Goal: Information Seeking & Learning: Learn about a topic

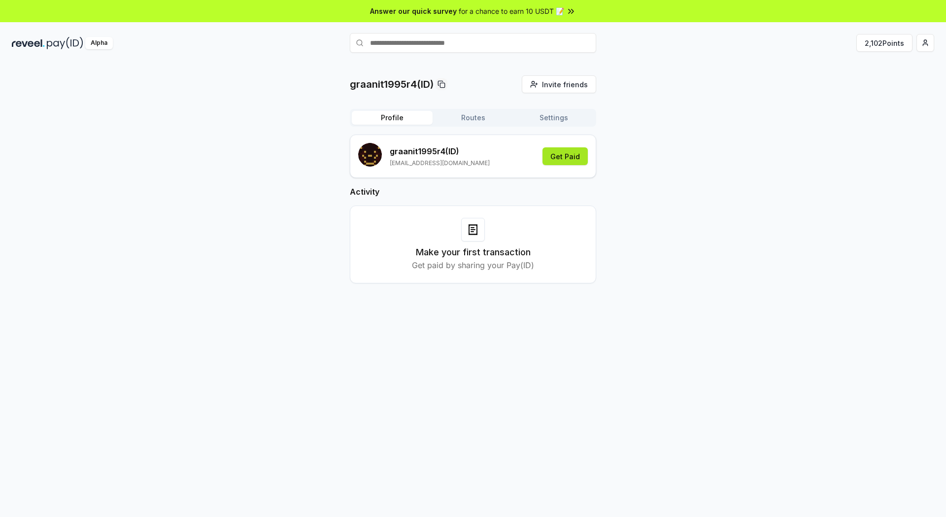
click at [574, 155] on button "Get Paid" at bounding box center [564, 156] width 45 height 18
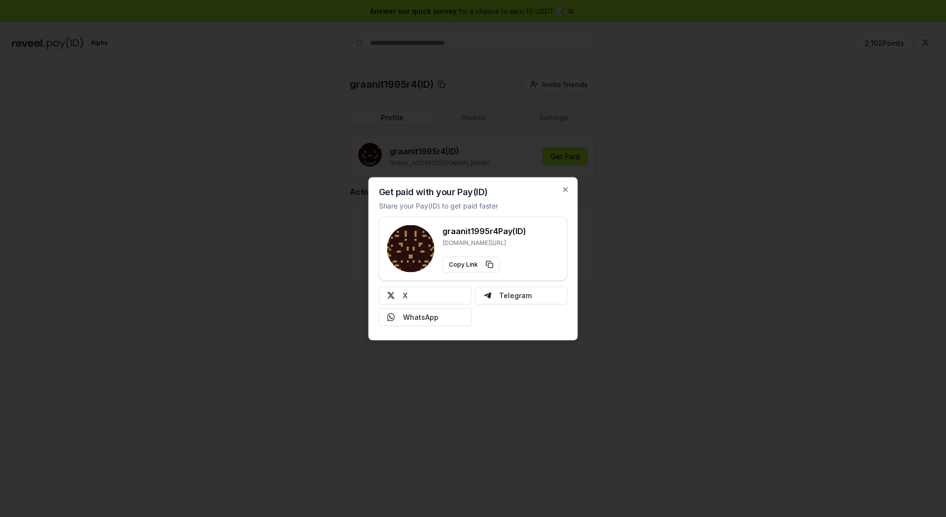
click at [609, 190] on div at bounding box center [473, 258] width 946 height 517
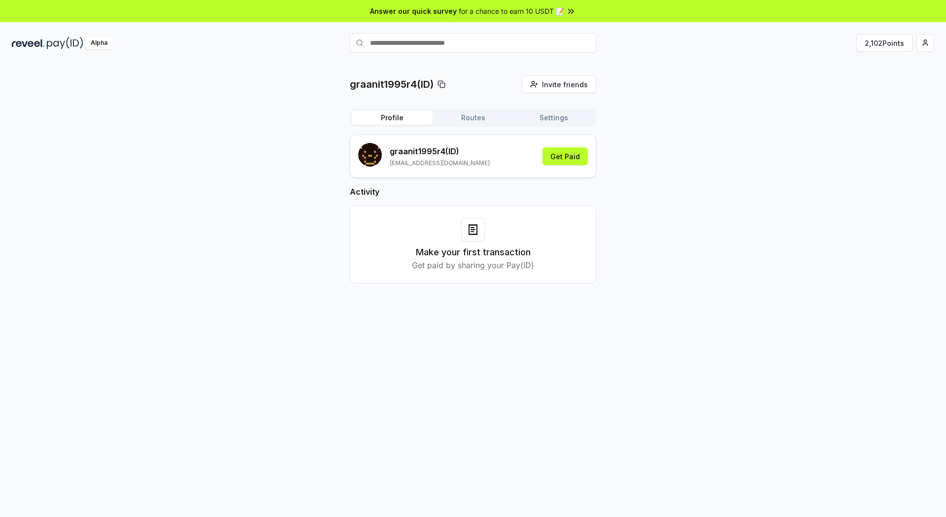
click at [489, 114] on button "Routes" at bounding box center [472, 118] width 81 height 14
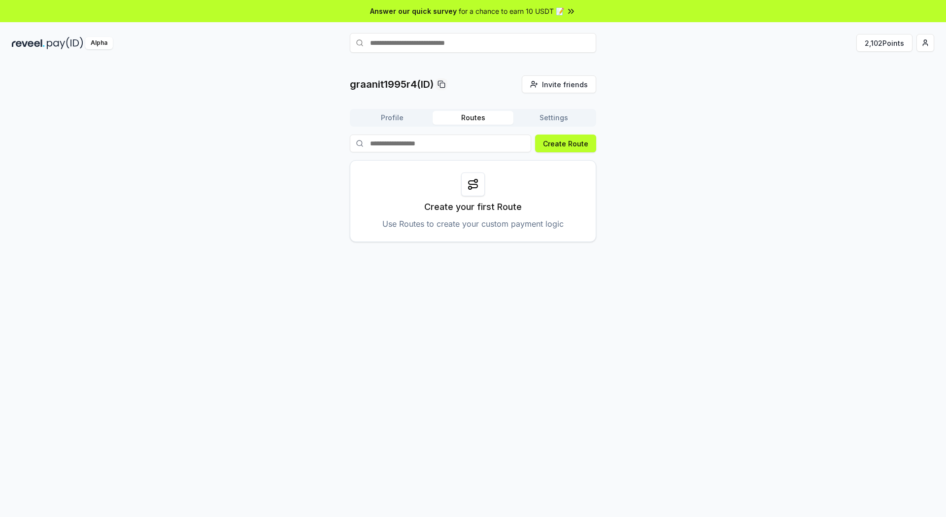
click at [380, 117] on button "Profile" at bounding box center [392, 118] width 81 height 14
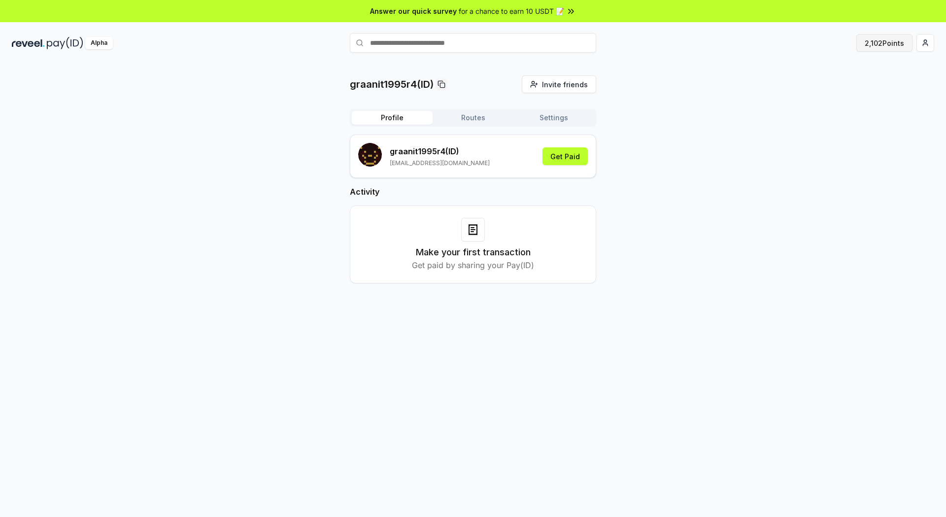
click at [892, 36] on button "2,102 Points" at bounding box center [884, 43] width 56 height 18
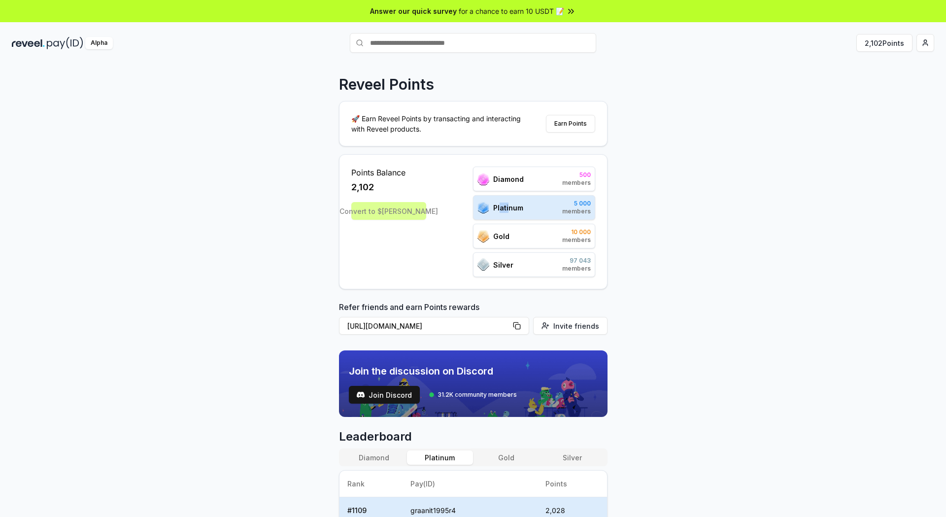
drag, startPoint x: 500, startPoint y: 207, endPoint x: 507, endPoint y: 206, distance: 6.9
click at [507, 206] on span "Platinum" at bounding box center [508, 207] width 30 height 10
click at [508, 206] on span "Platinum" at bounding box center [508, 207] width 30 height 10
click at [506, 205] on span "Platinum" at bounding box center [508, 207] width 30 height 10
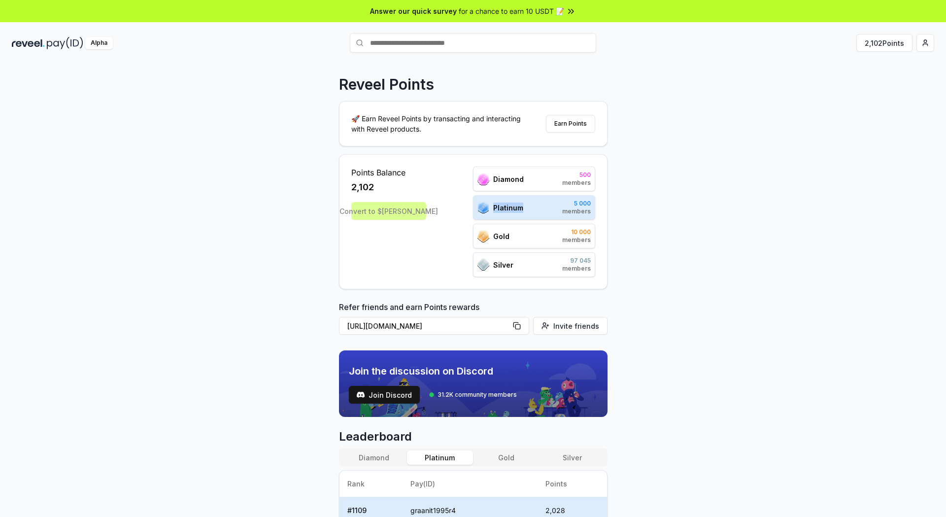
copy span "Platinum"
drag, startPoint x: 342, startPoint y: 85, endPoint x: 435, endPoint y: 85, distance: 93.6
click at [435, 85] on div "Reveel Points" at bounding box center [473, 84] width 268 height 18
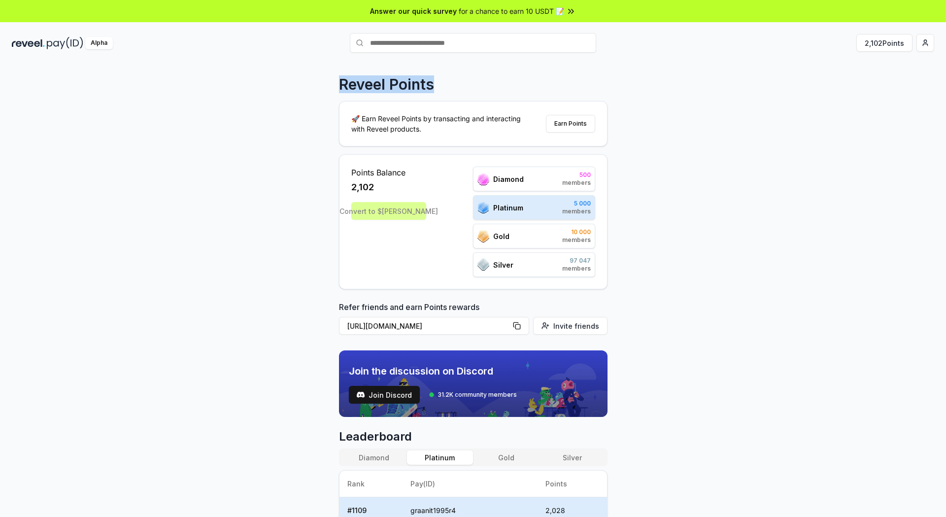
copy p "Reveel Points"
click at [361, 185] on span "2,102" at bounding box center [362, 187] width 23 height 14
copy span "2,102"
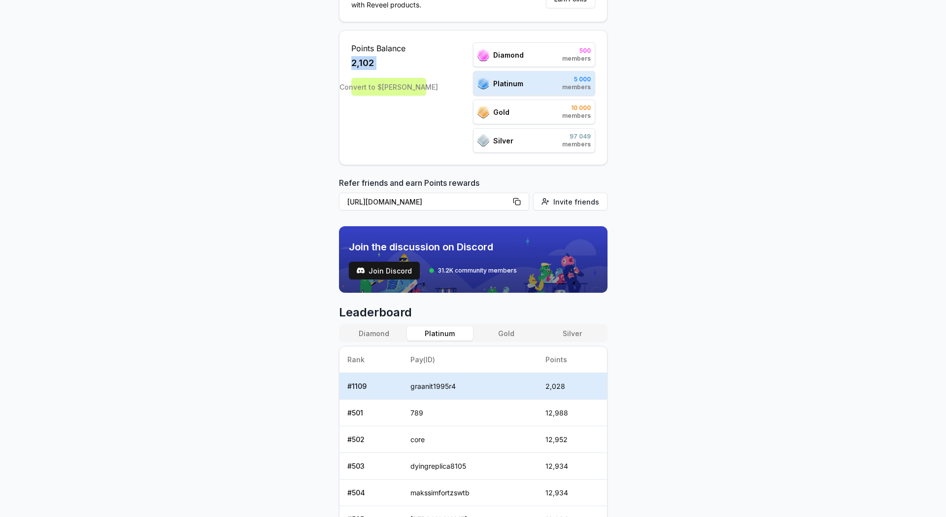
scroll to position [148, 0]
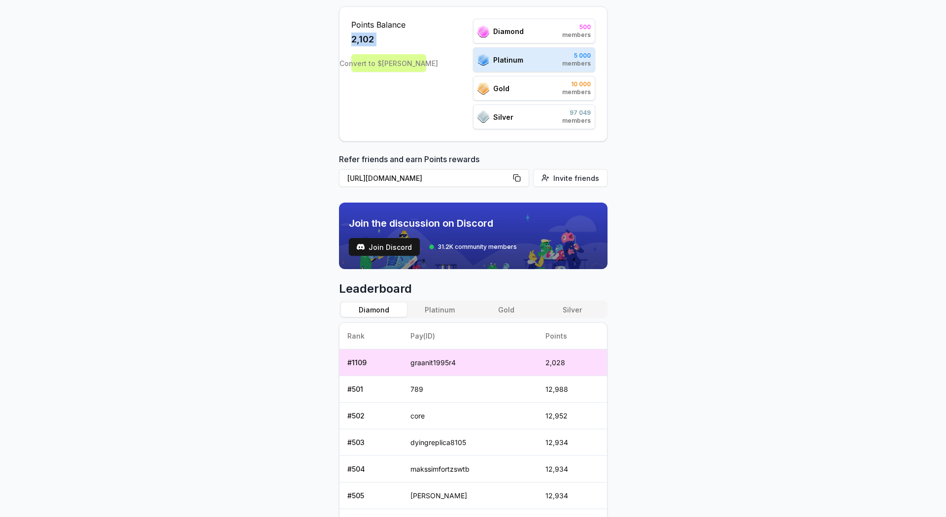
click at [374, 309] on button "Diamond" at bounding box center [374, 309] width 66 height 14
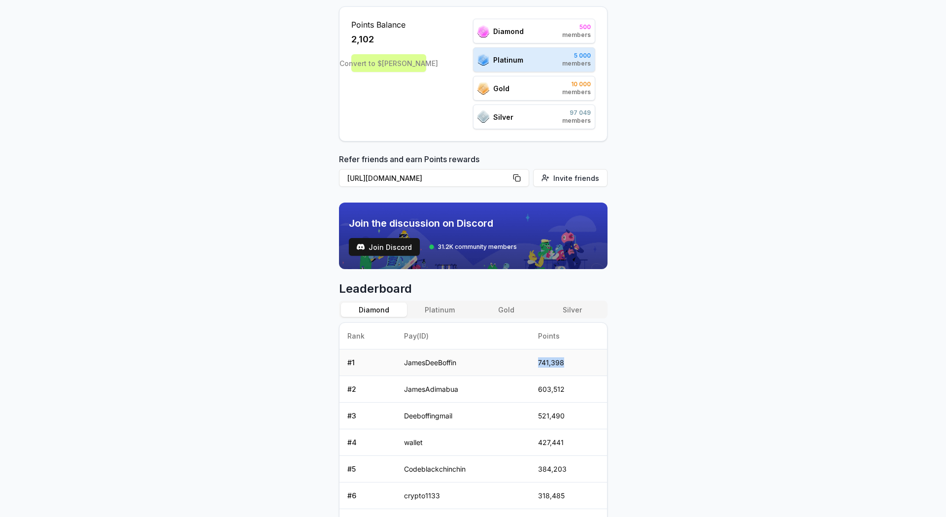
drag, startPoint x: 562, startPoint y: 362, endPoint x: 605, endPoint y: 365, distance: 42.5
click at [594, 363] on tr "# 1 JamesDeeBoffin 741,398" at bounding box center [472, 362] width 267 height 27
click at [606, 365] on td "741,398" at bounding box center [568, 362] width 77 height 27
drag, startPoint x: 548, startPoint y: 364, endPoint x: 601, endPoint y: 363, distance: 53.7
click at [598, 363] on td "741,398" at bounding box center [568, 362] width 77 height 27
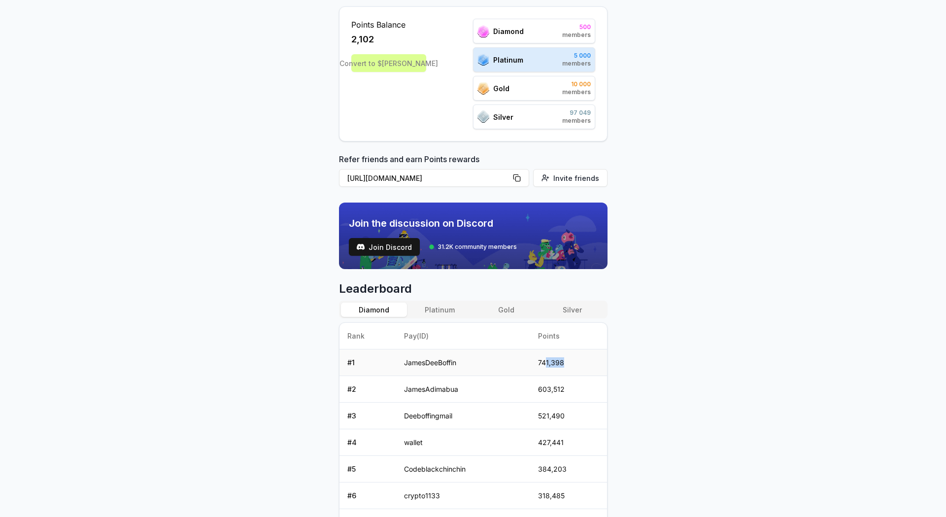
click at [602, 364] on td "741,398" at bounding box center [568, 362] width 77 height 27
drag, startPoint x: 536, startPoint y: 363, endPoint x: 599, endPoint y: 360, distance: 63.6
click at [598, 360] on td "741,398" at bounding box center [568, 362] width 77 height 27
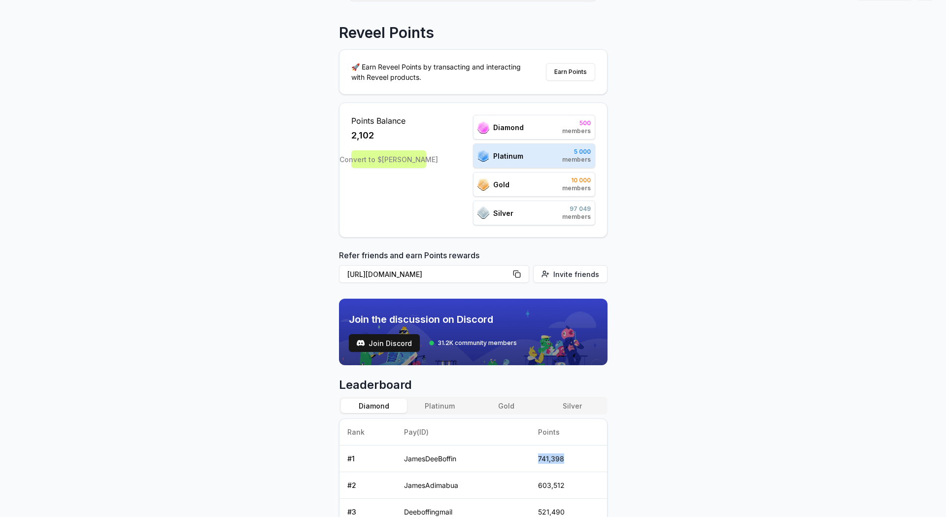
scroll to position [0, 0]
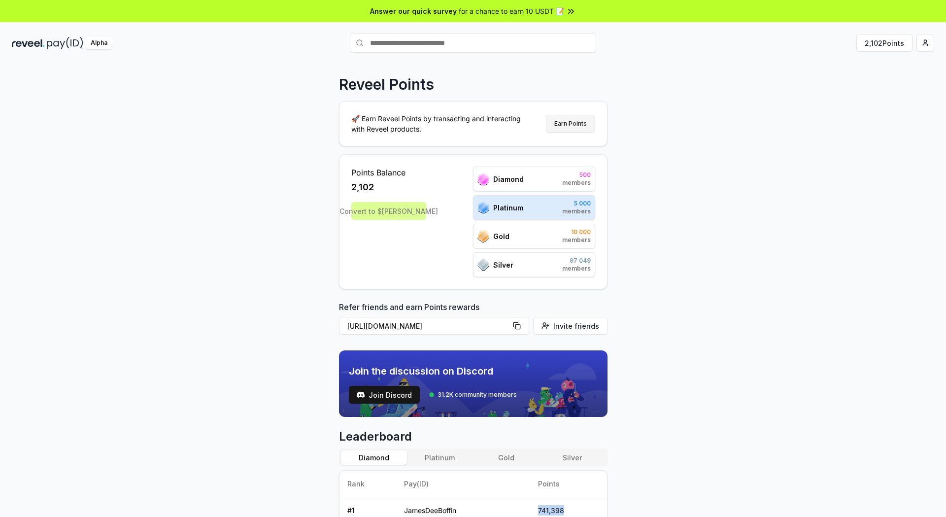
click at [581, 127] on button "Earn Points" at bounding box center [570, 124] width 49 height 18
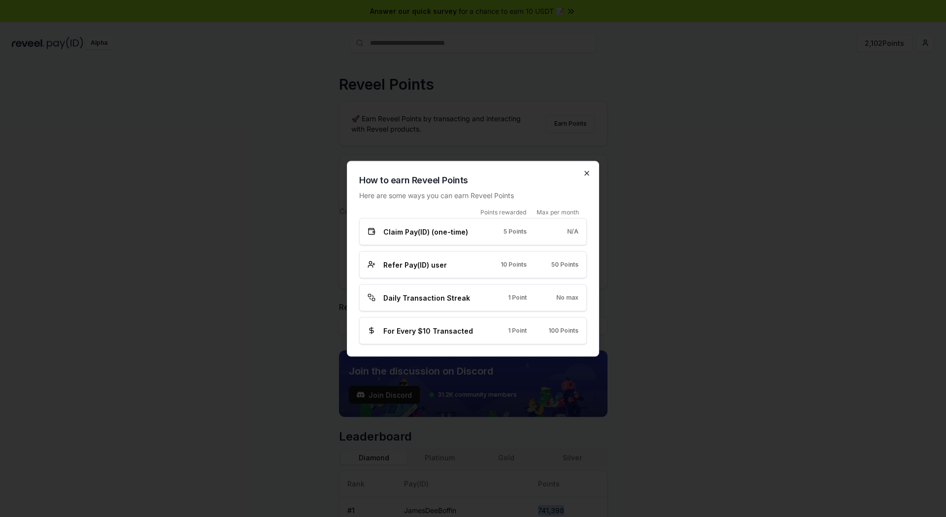
click at [586, 175] on icon "button" at bounding box center [587, 173] width 8 height 8
